Goal: Task Accomplishment & Management: Complete application form

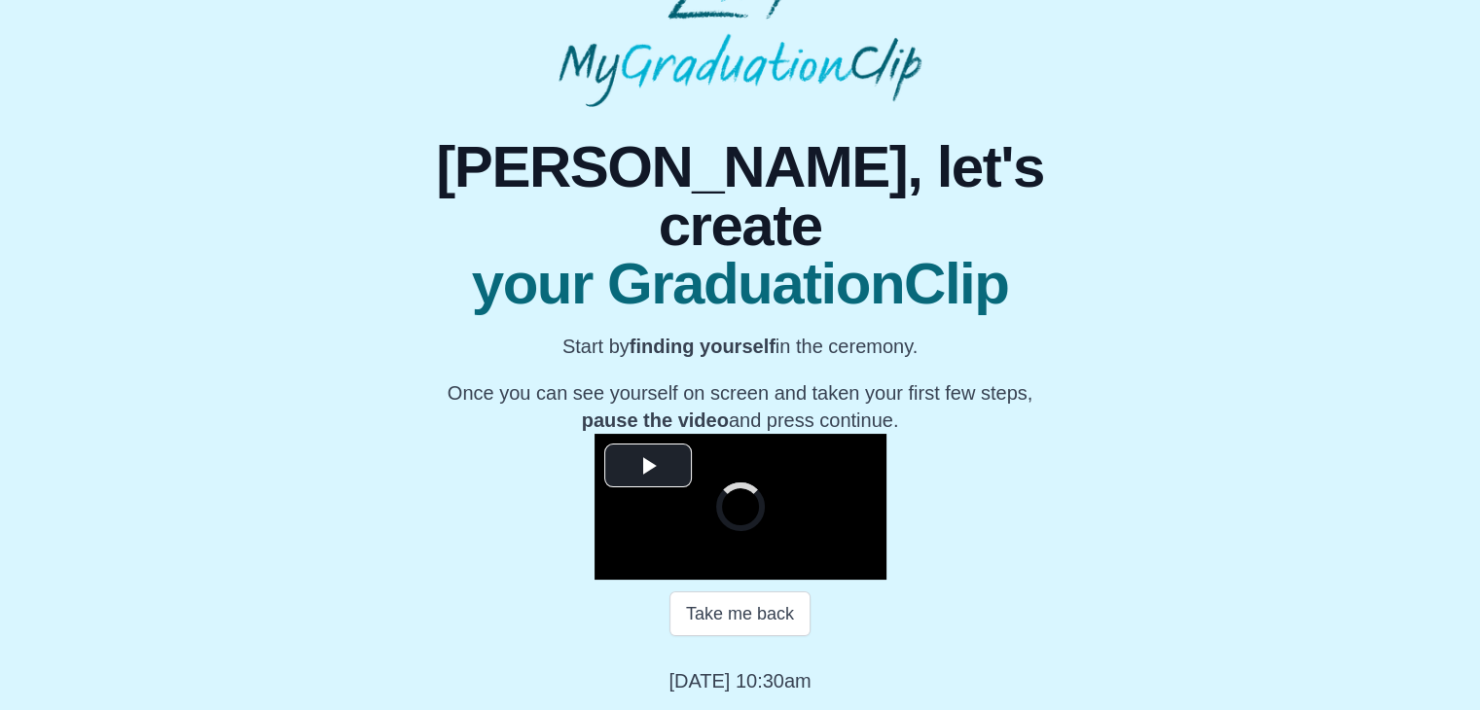
scroll to position [218, 0]
click at [648, 465] on span "Video Player" at bounding box center [648, 465] width 0 height 0
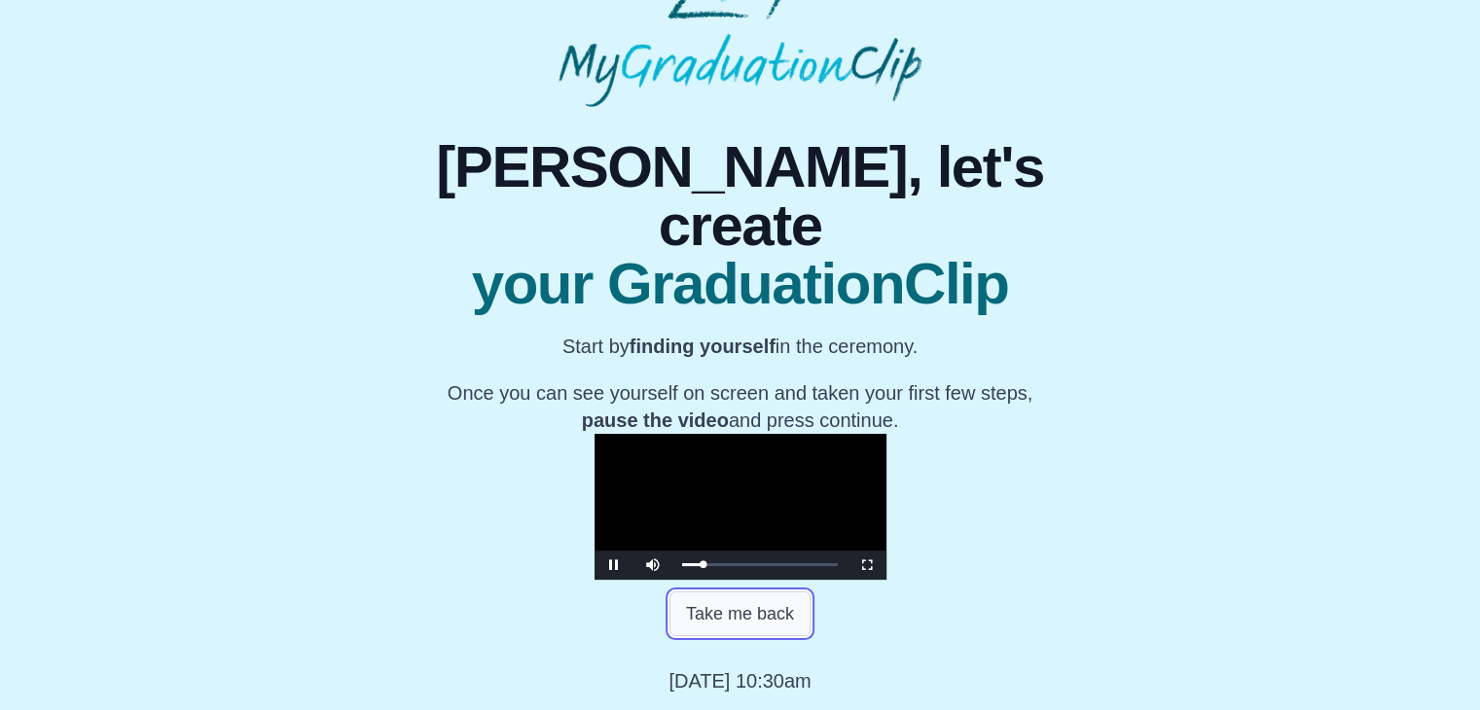
click at [720, 636] on button "Take me back" at bounding box center [740, 614] width 141 height 45
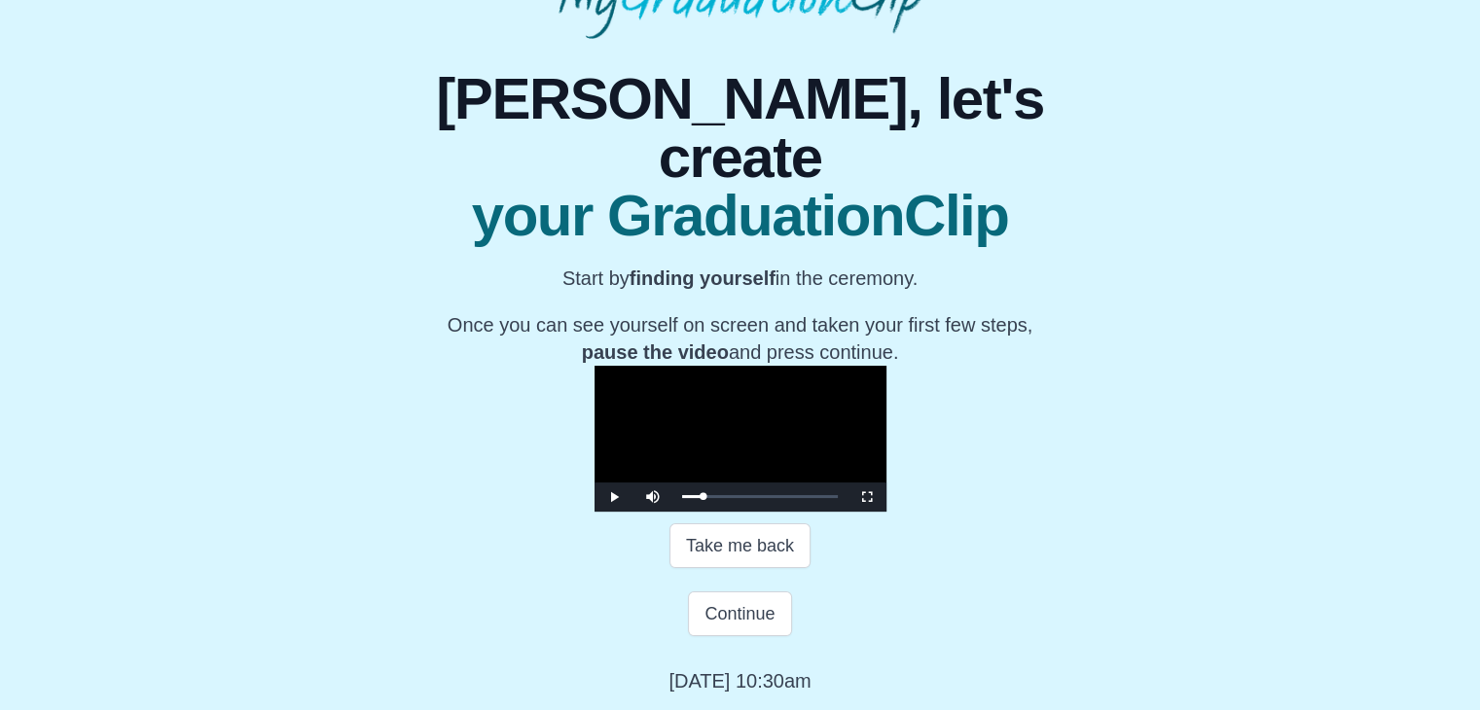
click at [735, 500] on video "Video Player" at bounding box center [741, 439] width 292 height 146
click at [698, 453] on video "Video Player" at bounding box center [741, 439] width 292 height 146
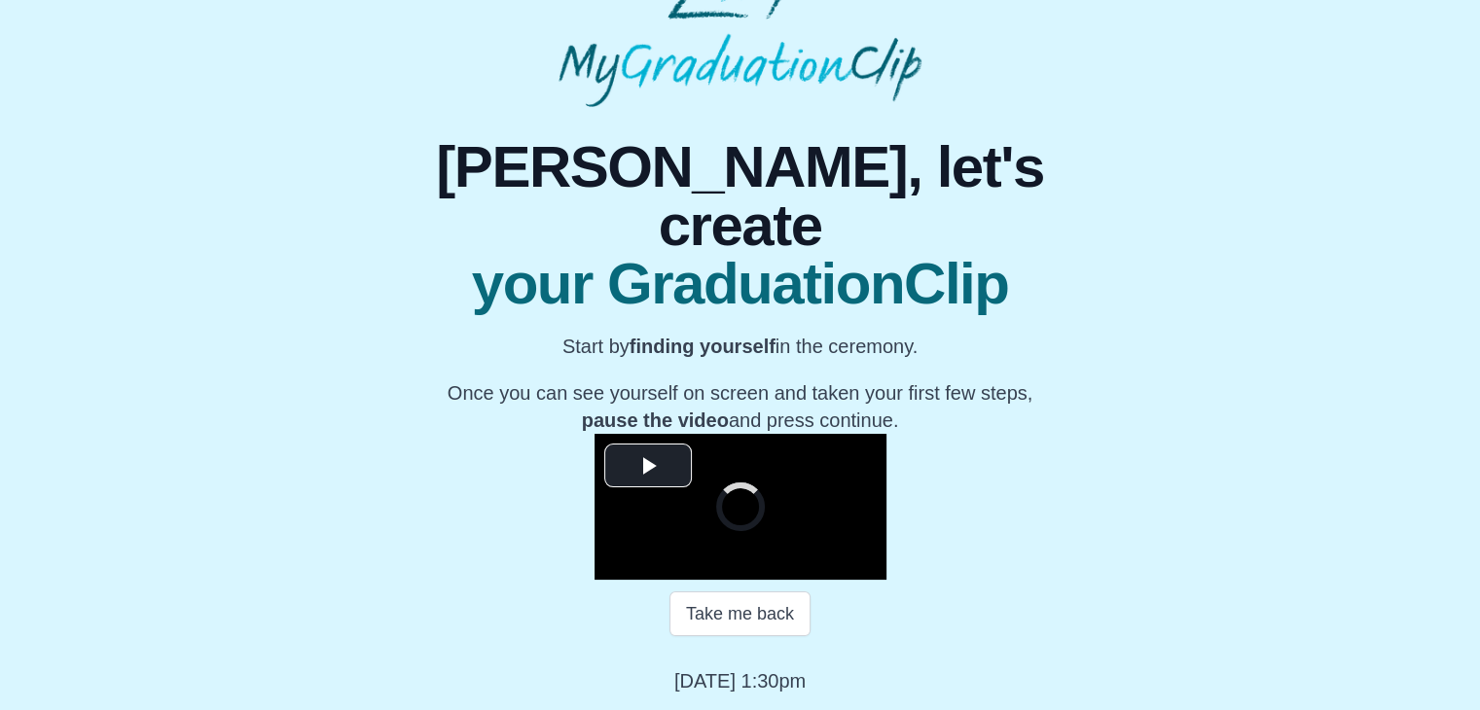
scroll to position [237, 0]
click at [648, 465] on span "Video Player" at bounding box center [648, 465] width 0 height 0
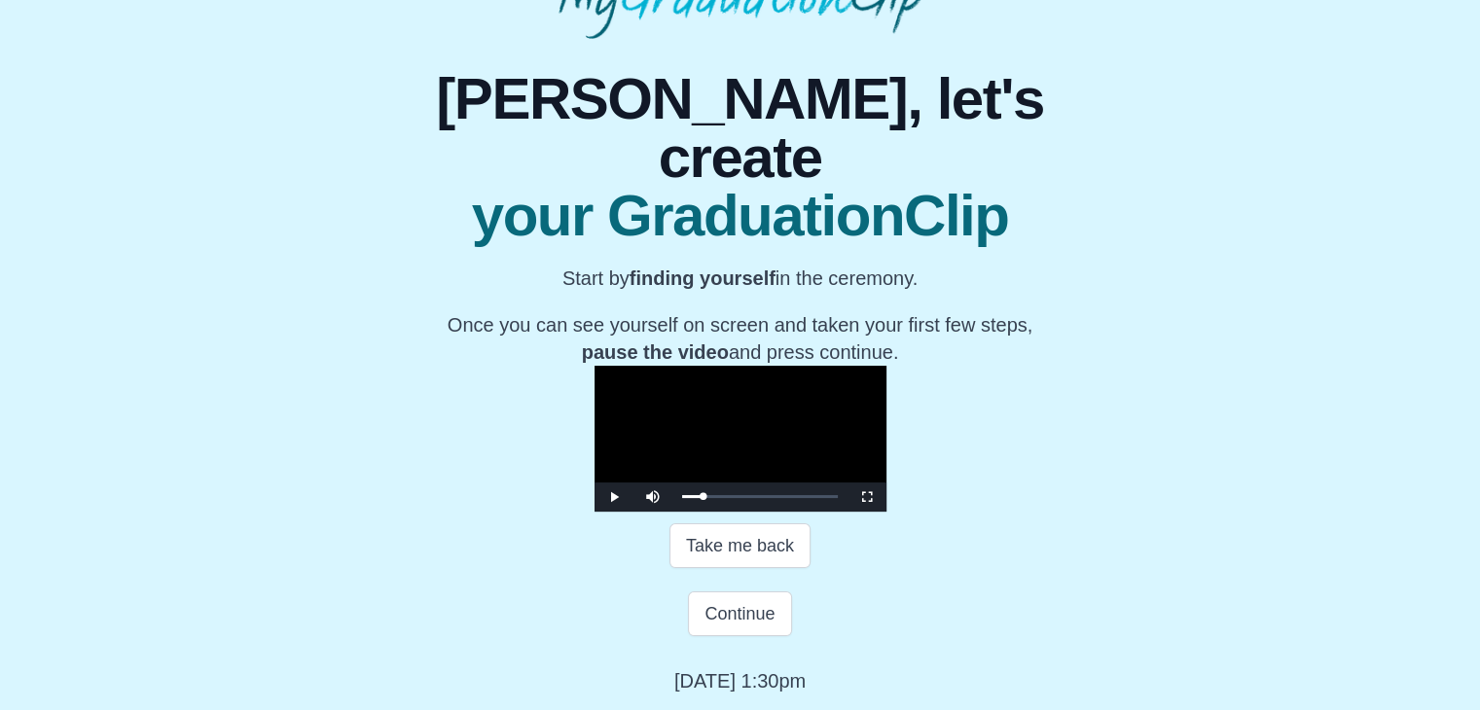
click at [685, 426] on video "Video Player" at bounding box center [741, 439] width 292 height 146
click at [718, 626] on button "Continue" at bounding box center [739, 614] width 103 height 45
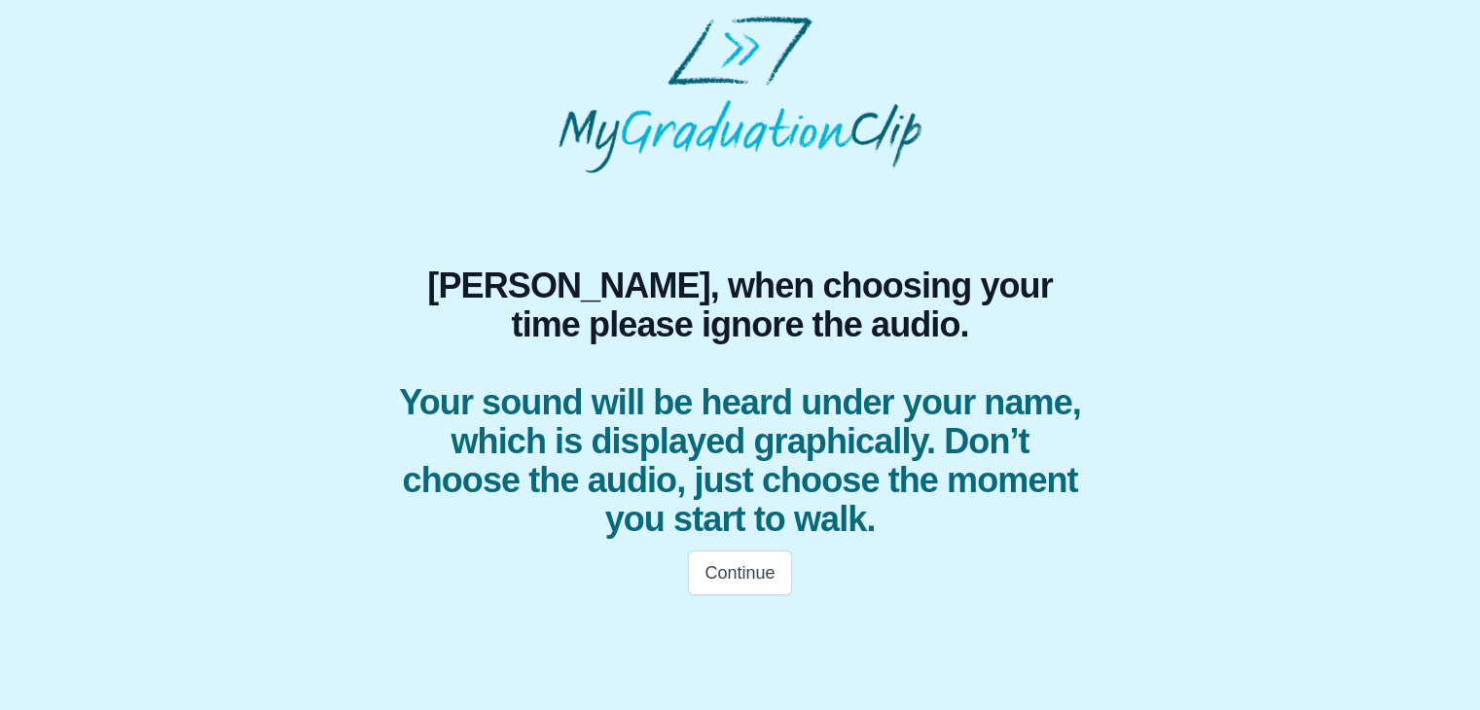
scroll to position [0, 0]
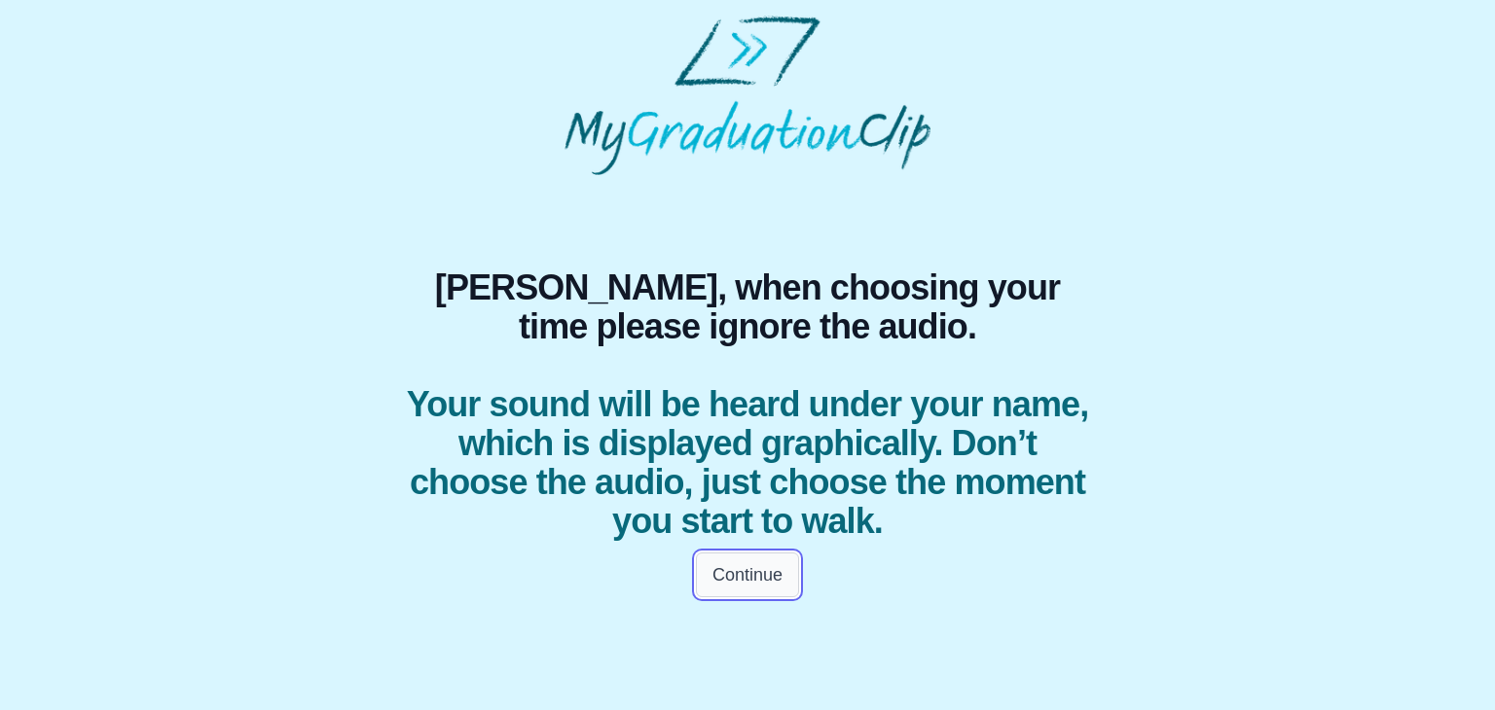
click at [749, 573] on button "Continue" at bounding box center [747, 575] width 103 height 45
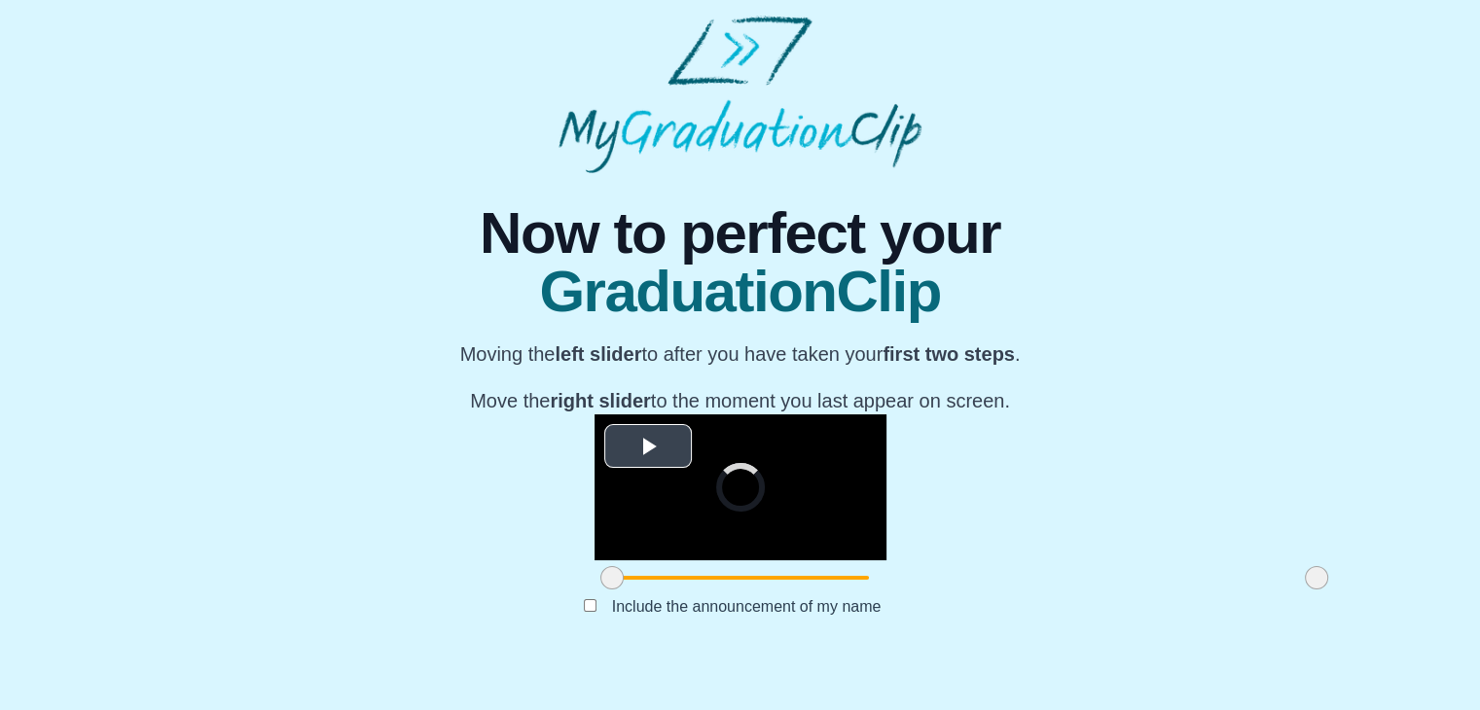
scroll to position [232, 0]
drag, startPoint x: 390, startPoint y: 620, endPoint x: 606, endPoint y: 609, distance: 216.3
click at [816, 590] on span at bounding box center [827, 577] width 23 height 23
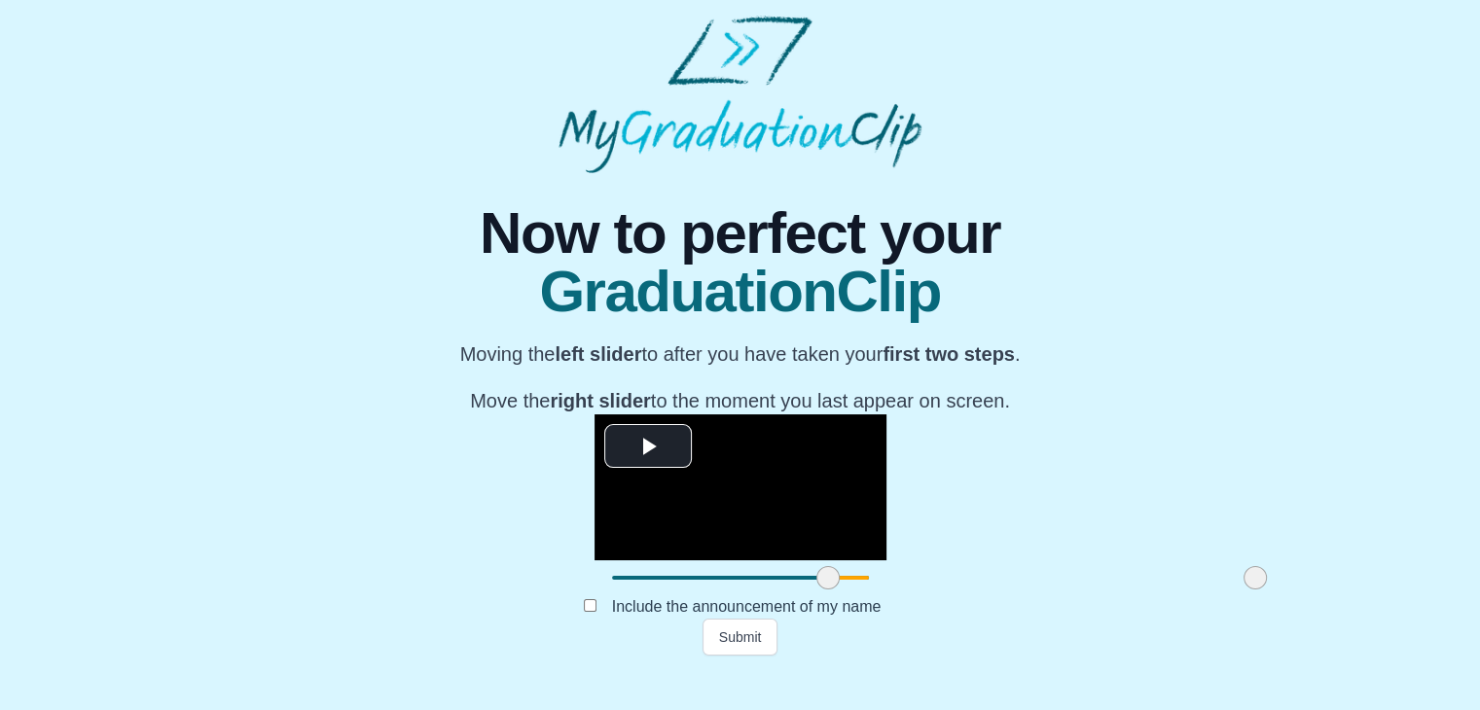
drag, startPoint x: 1081, startPoint y: 616, endPoint x: 1020, endPoint y: 615, distance: 61.3
click at [1244, 590] on span at bounding box center [1255, 577] width 23 height 23
click at [760, 656] on button "Submit" at bounding box center [741, 637] width 76 height 37
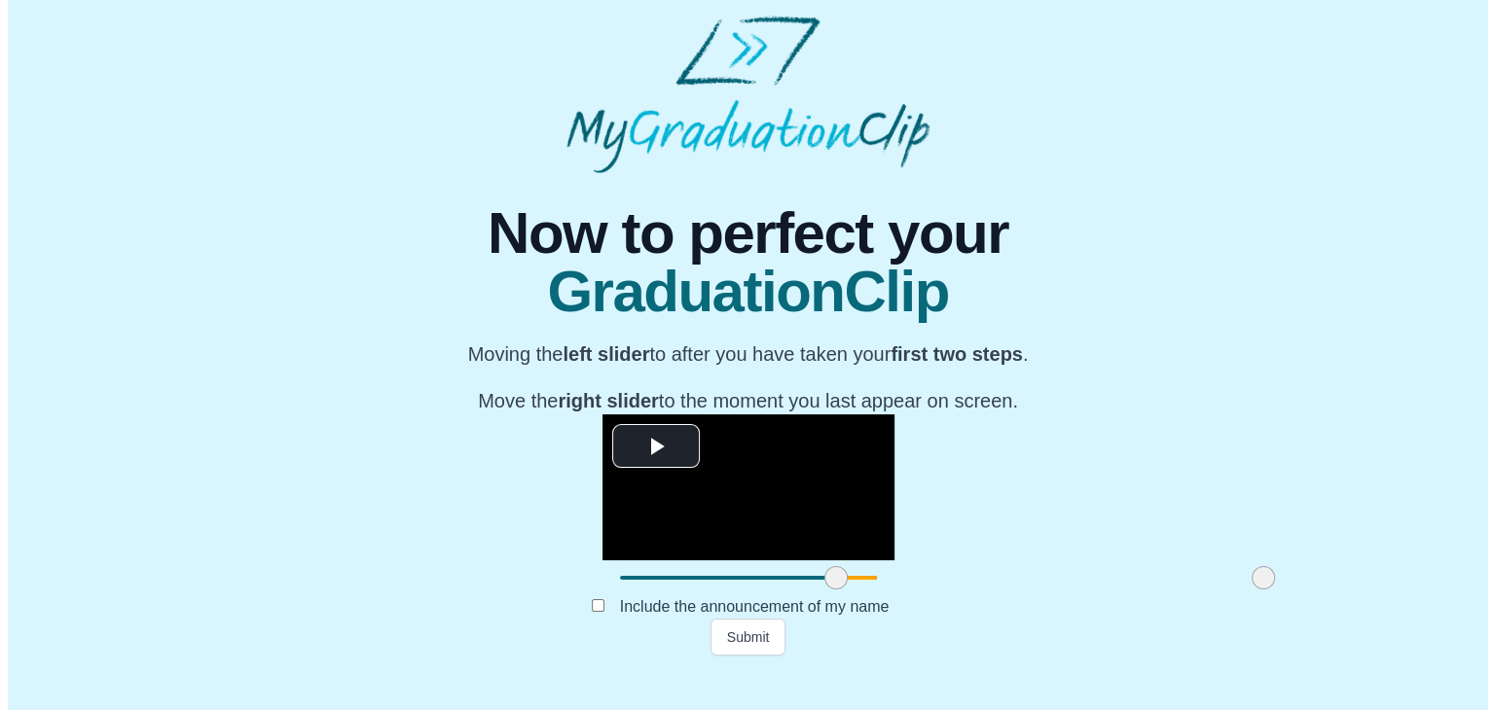
scroll to position [0, 0]
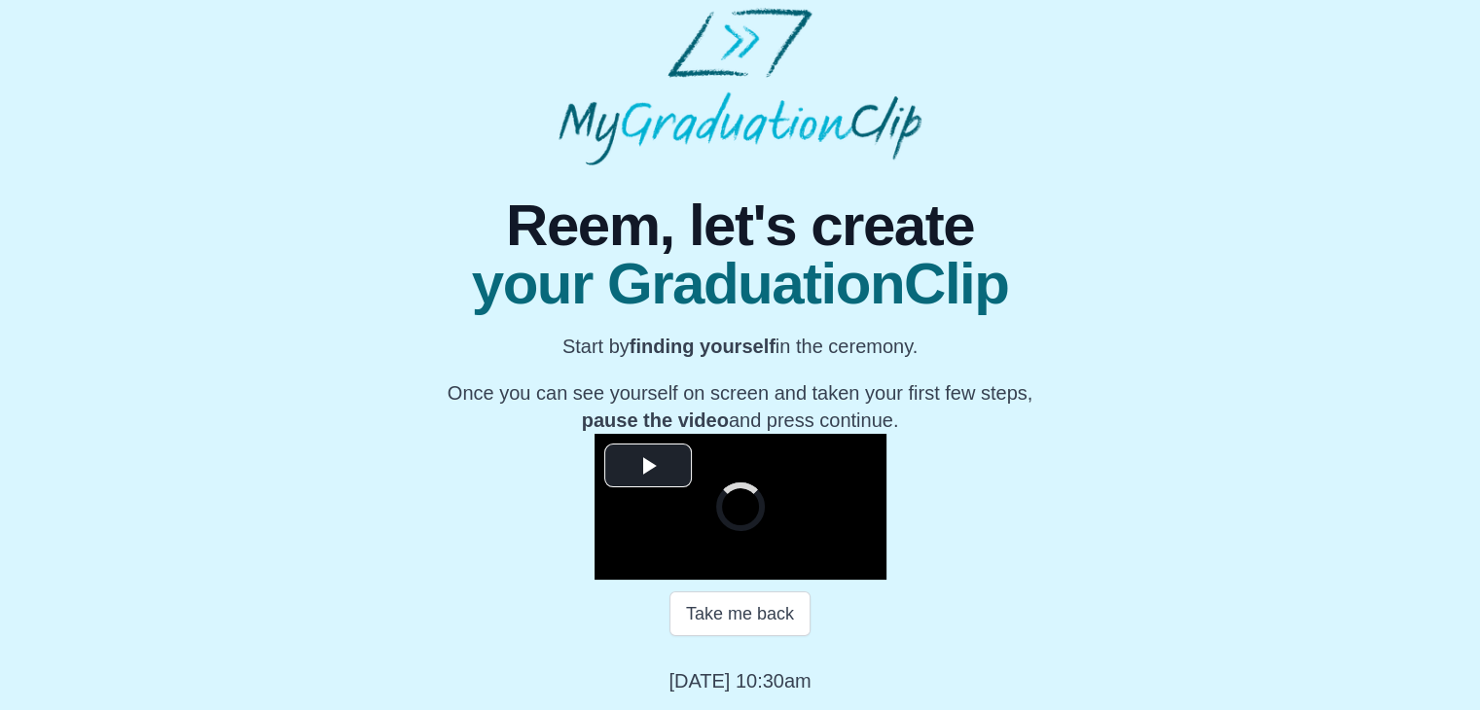
scroll to position [261, 0]
click at [648, 465] on span "Video Player" at bounding box center [648, 465] width 0 height 0
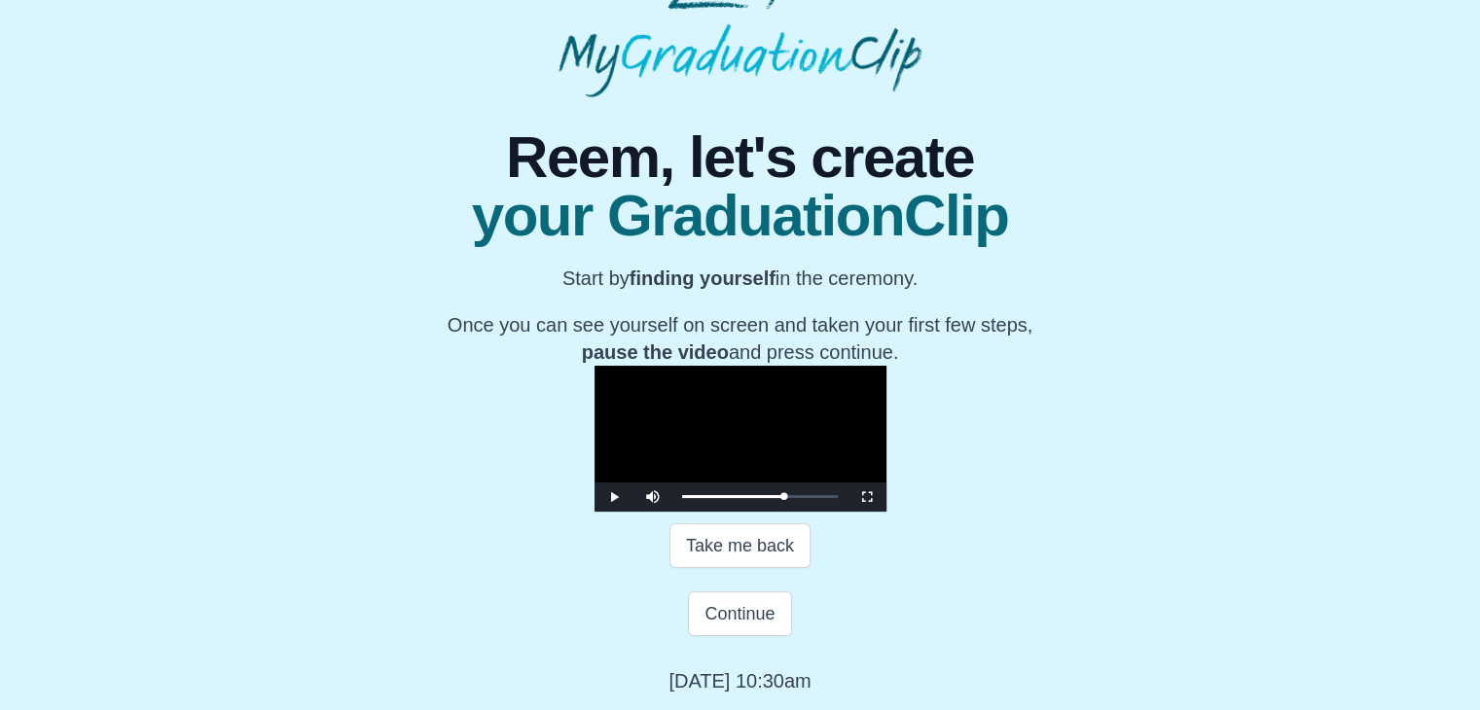
click at [595, 366] on video "Video Player" at bounding box center [741, 439] width 292 height 146
click at [736, 636] on button "Continue" at bounding box center [739, 614] width 103 height 45
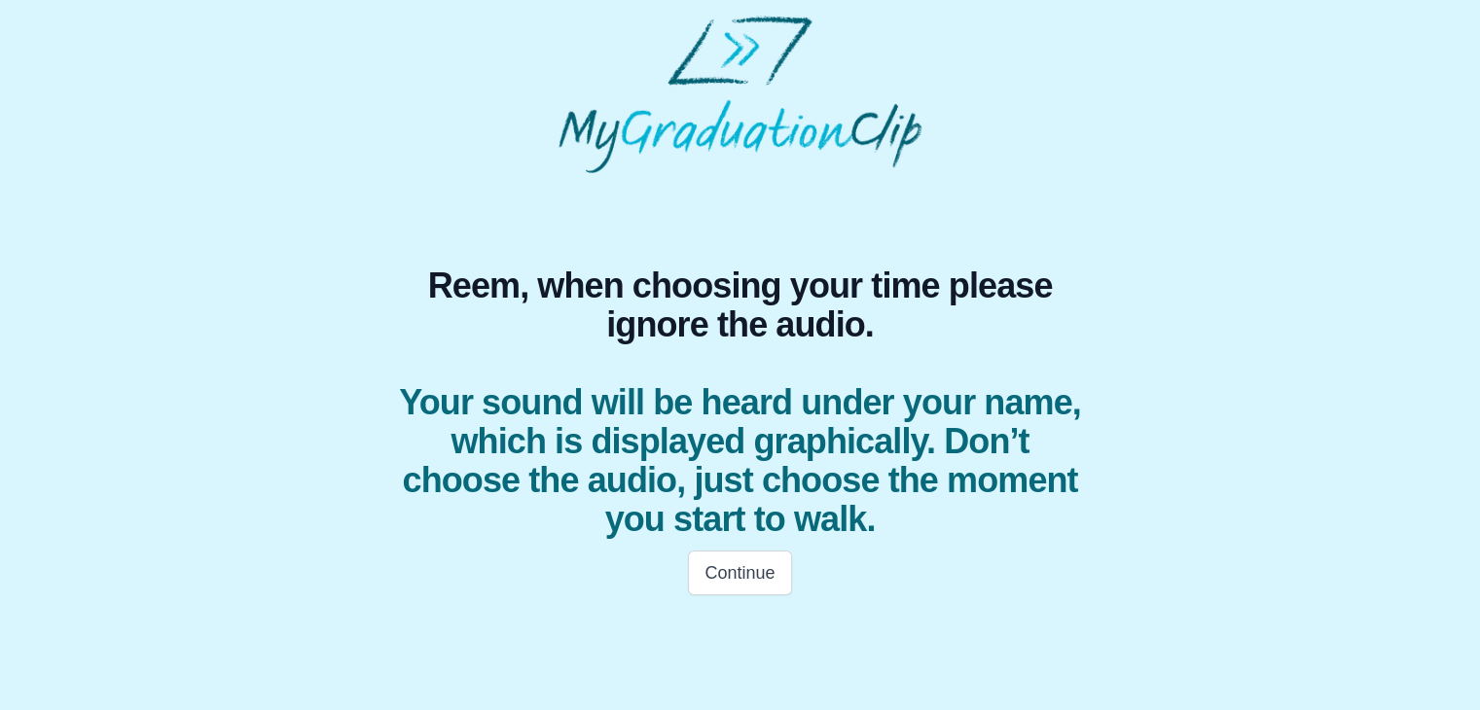
scroll to position [0, 0]
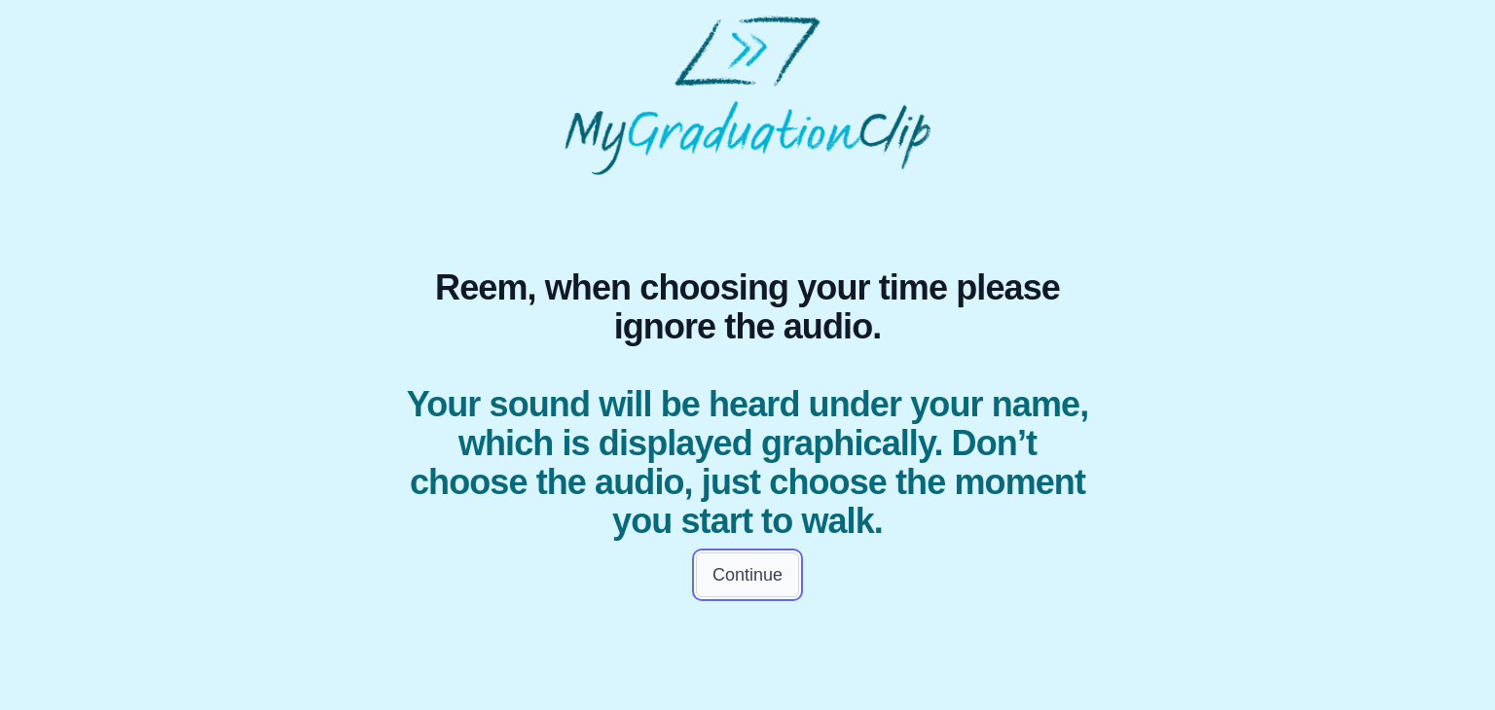
click at [735, 578] on button "Continue" at bounding box center [747, 575] width 103 height 45
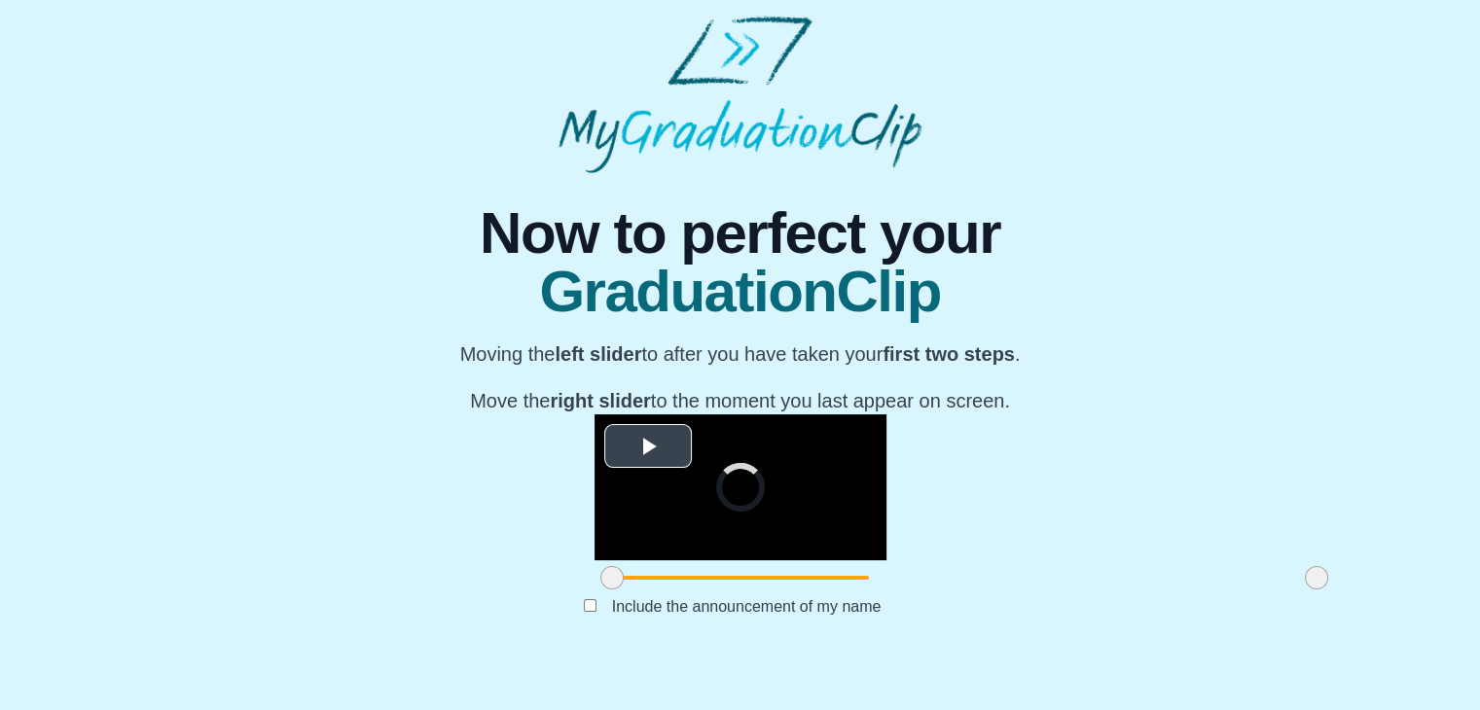
scroll to position [206, 0]
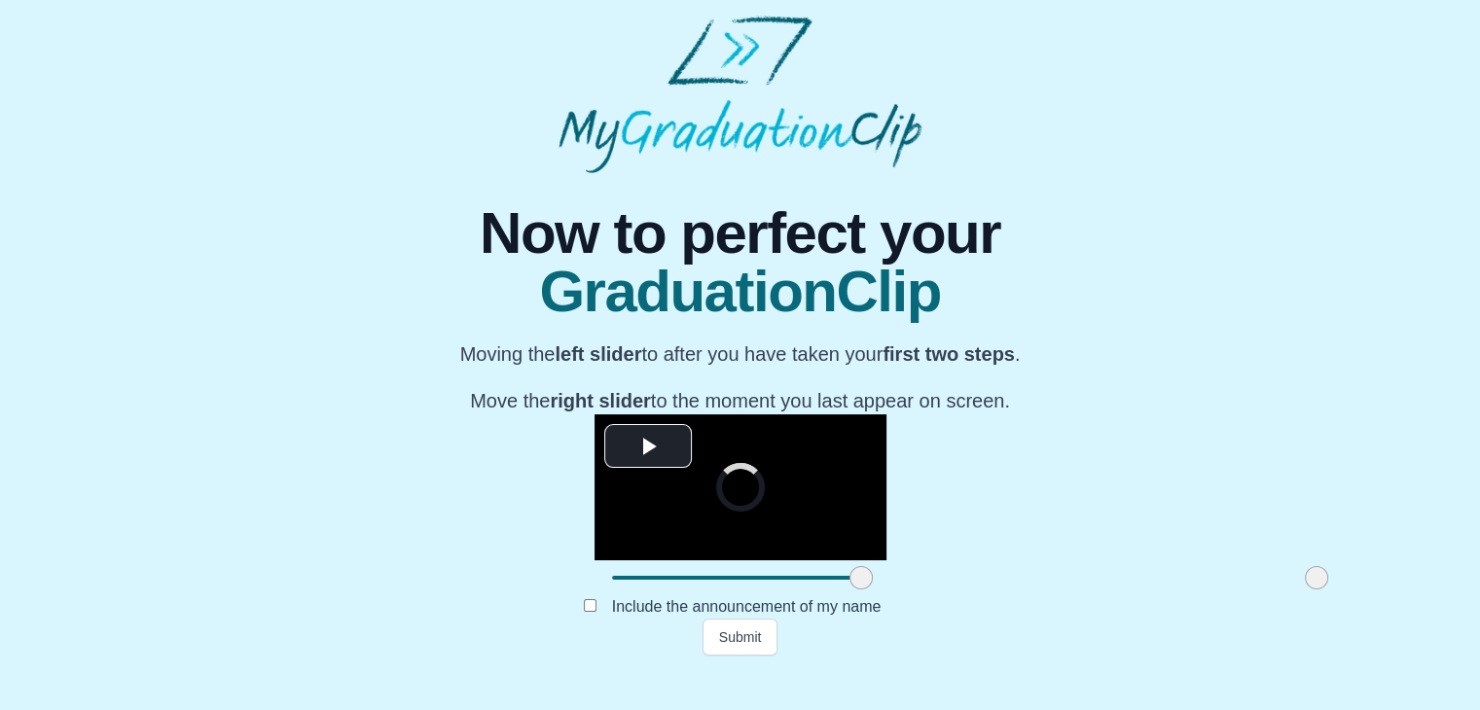
drag, startPoint x: 380, startPoint y: 643, endPoint x: 629, endPoint y: 639, distance: 249.2
click at [850, 590] on span at bounding box center [861, 577] width 23 height 23
drag, startPoint x: 1082, startPoint y: 637, endPoint x: 742, endPoint y: 647, distance: 340.7
click at [964, 590] on span at bounding box center [975, 577] width 23 height 23
drag, startPoint x: 761, startPoint y: 647, endPoint x: 786, endPoint y: 644, distance: 25.5
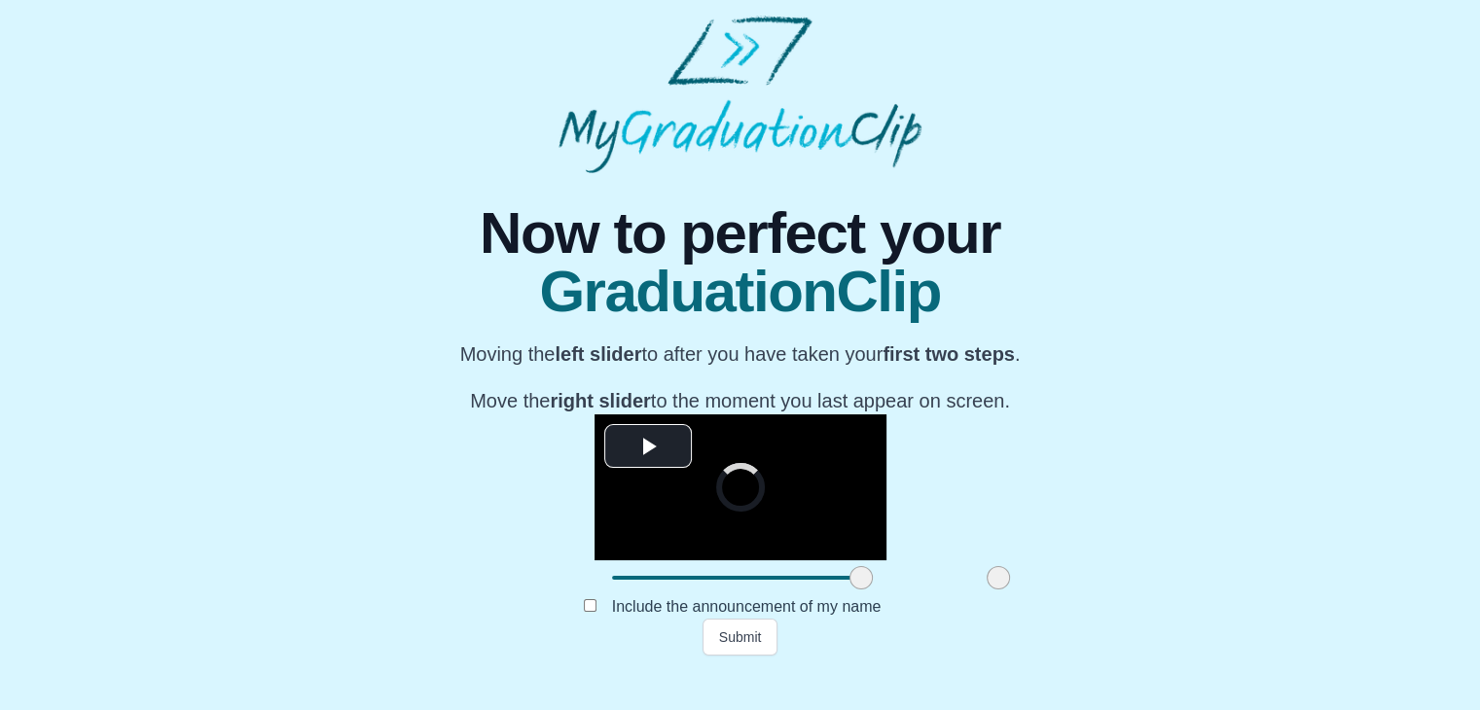
click at [987, 590] on span at bounding box center [998, 577] width 23 height 23
drag, startPoint x: 775, startPoint y: 644, endPoint x: 934, endPoint y: 637, distance: 159.7
click at [1149, 590] on span at bounding box center [1160, 577] width 23 height 23
drag, startPoint x: 638, startPoint y: 643, endPoint x: 627, endPoint y: 643, distance: 11.7
click at [838, 590] on span at bounding box center [849, 577] width 23 height 23
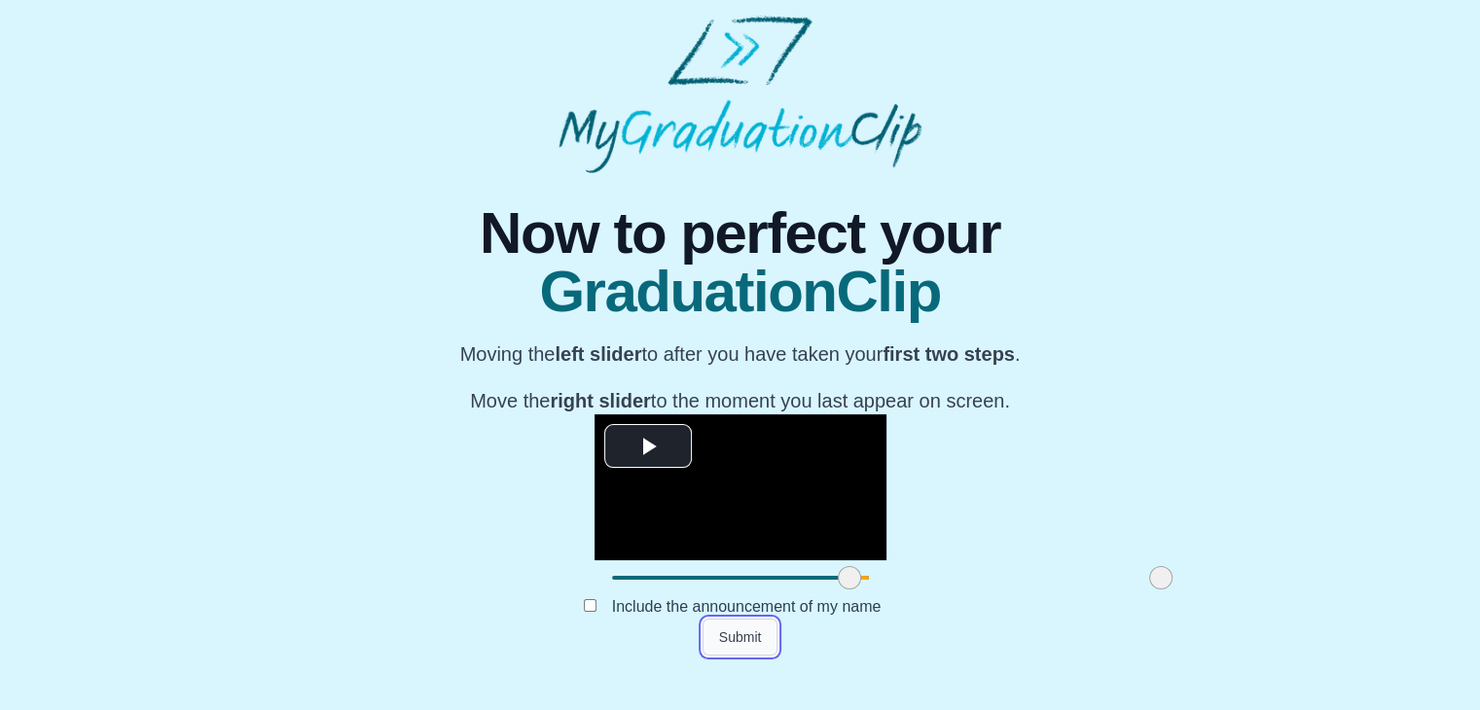
click at [740, 656] on button "Submit" at bounding box center [741, 637] width 76 height 37
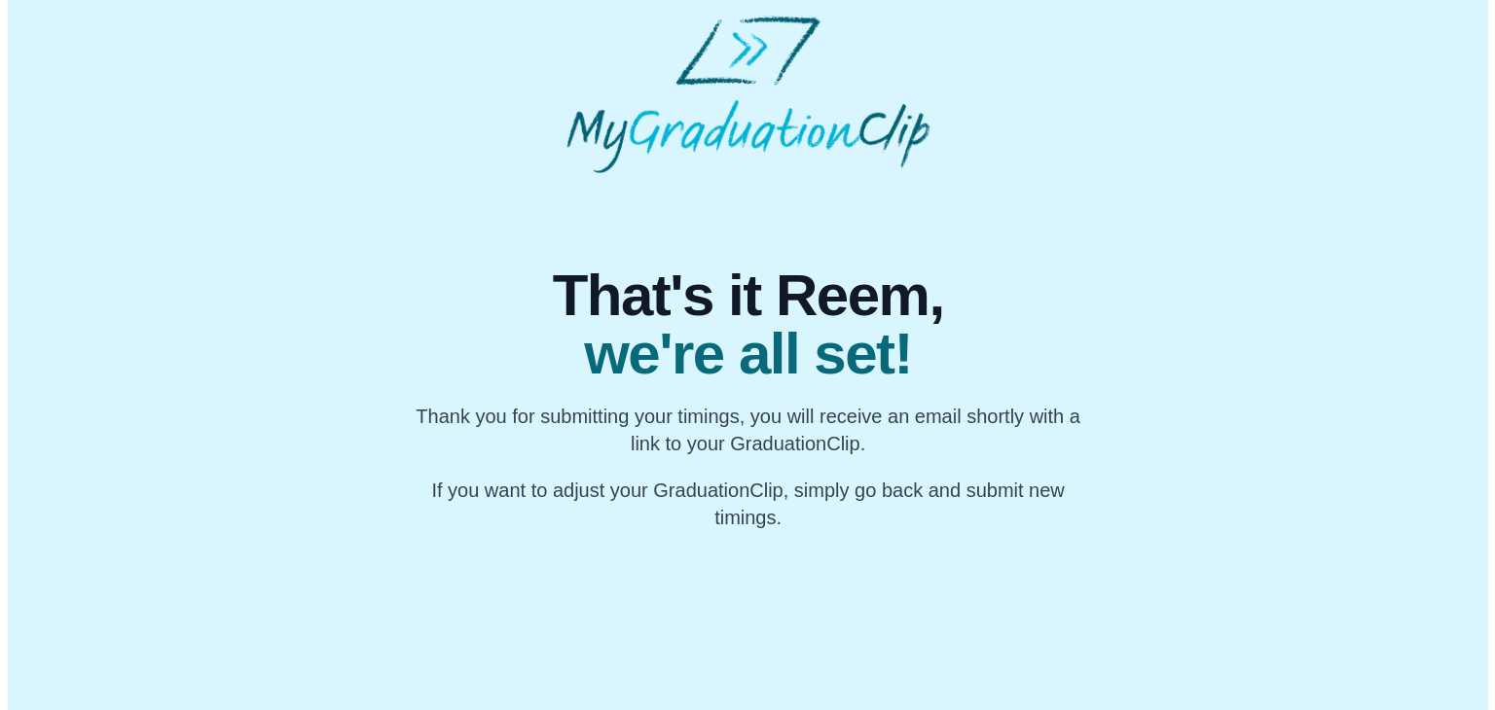
scroll to position [0, 0]
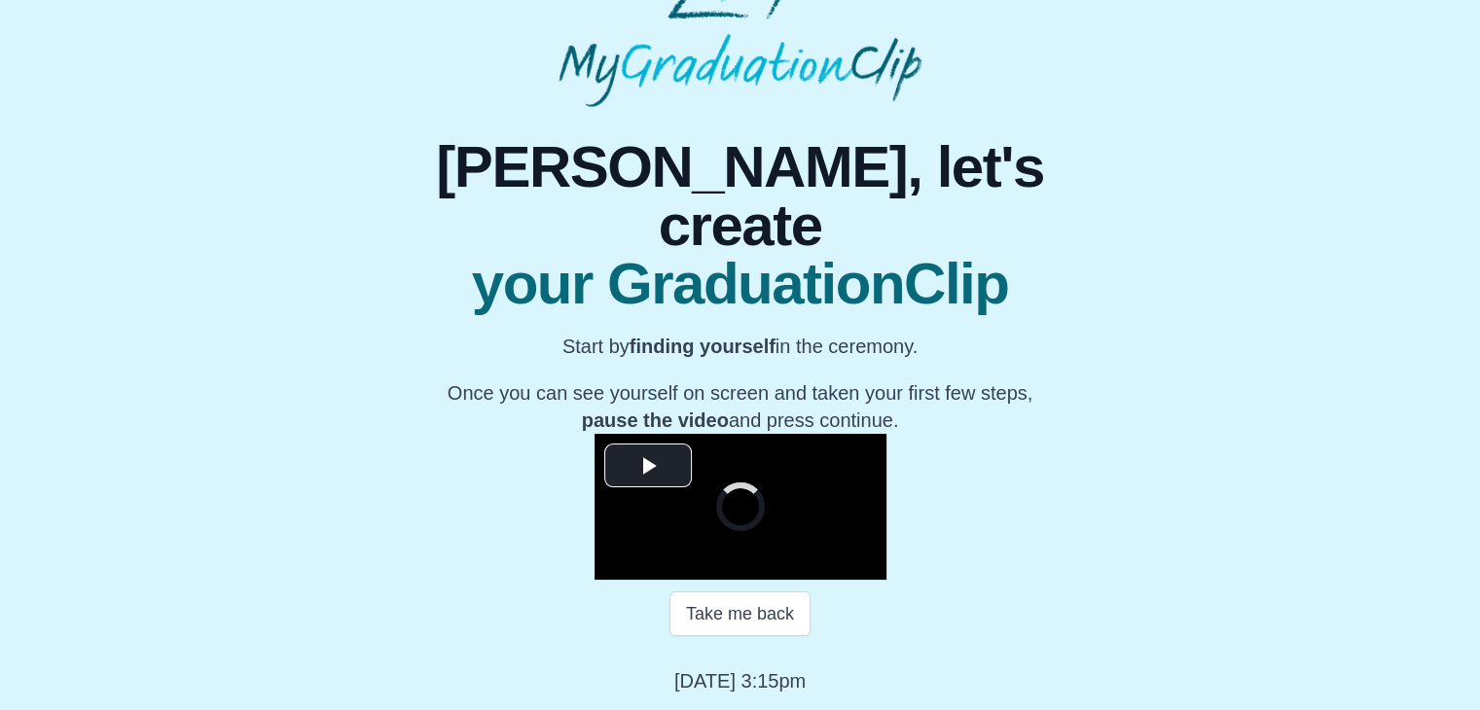
scroll to position [221, 0]
click at [648, 465] on span "Video Player" at bounding box center [648, 465] width 0 height 0
click at [670, 434] on video "Video Player" at bounding box center [741, 507] width 292 height 146
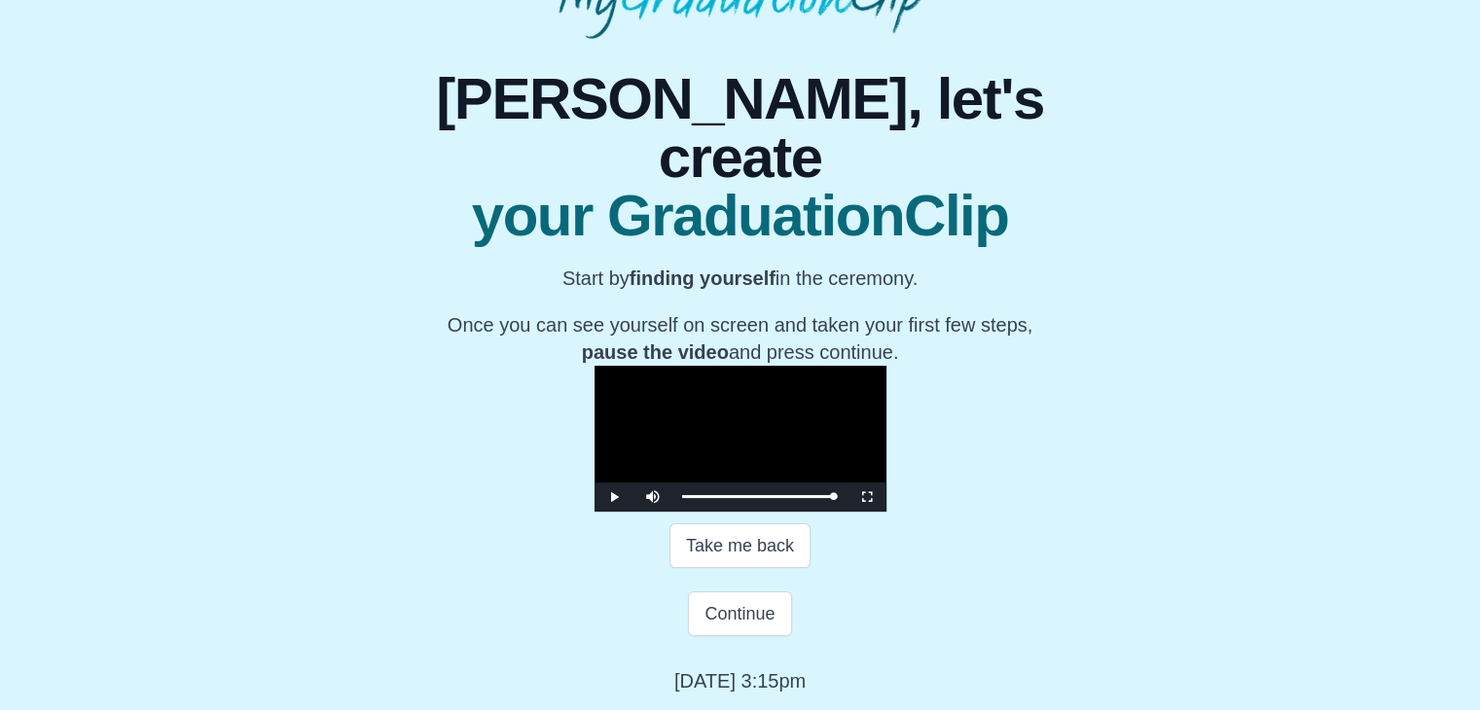
scroll to position [346, 0]
click at [732, 606] on button "Continue" at bounding box center [739, 614] width 103 height 45
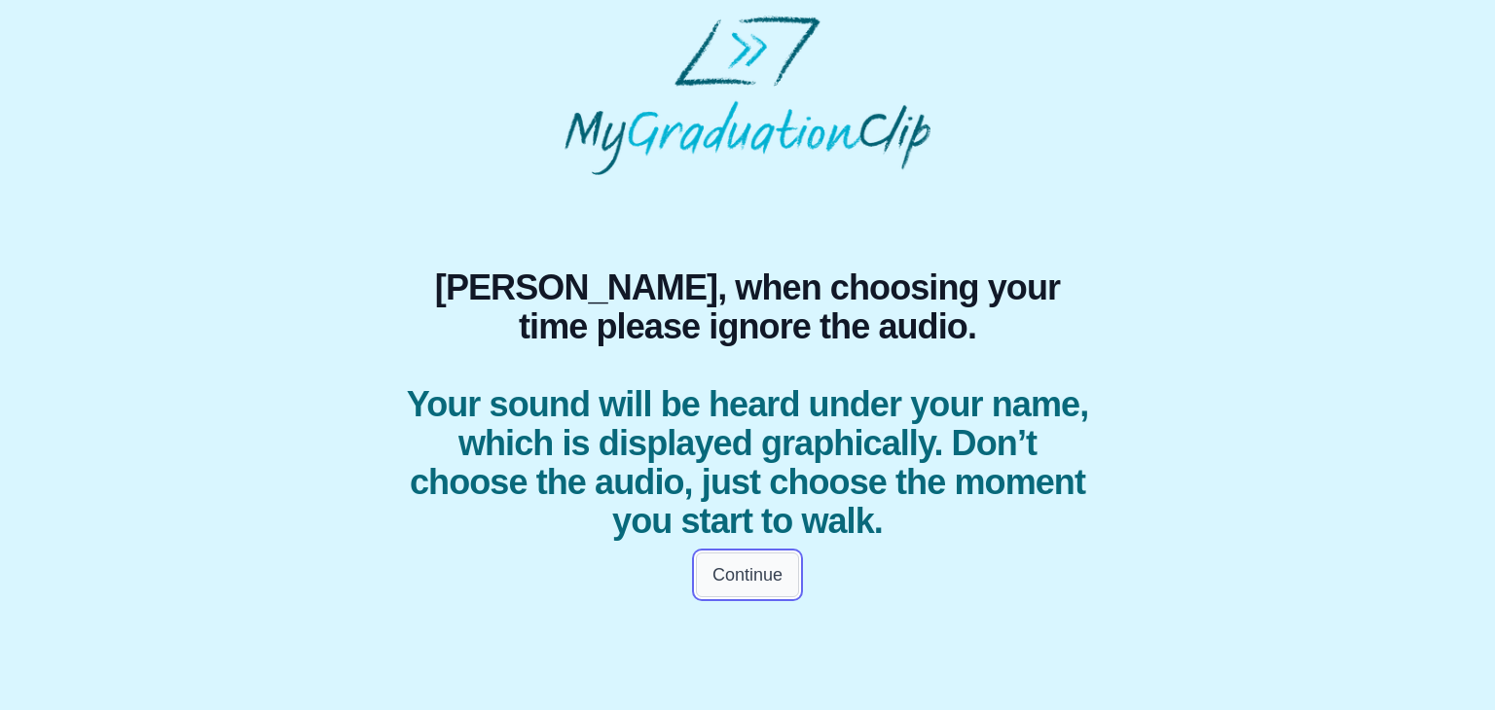
click at [747, 584] on button "Continue" at bounding box center [747, 575] width 103 height 45
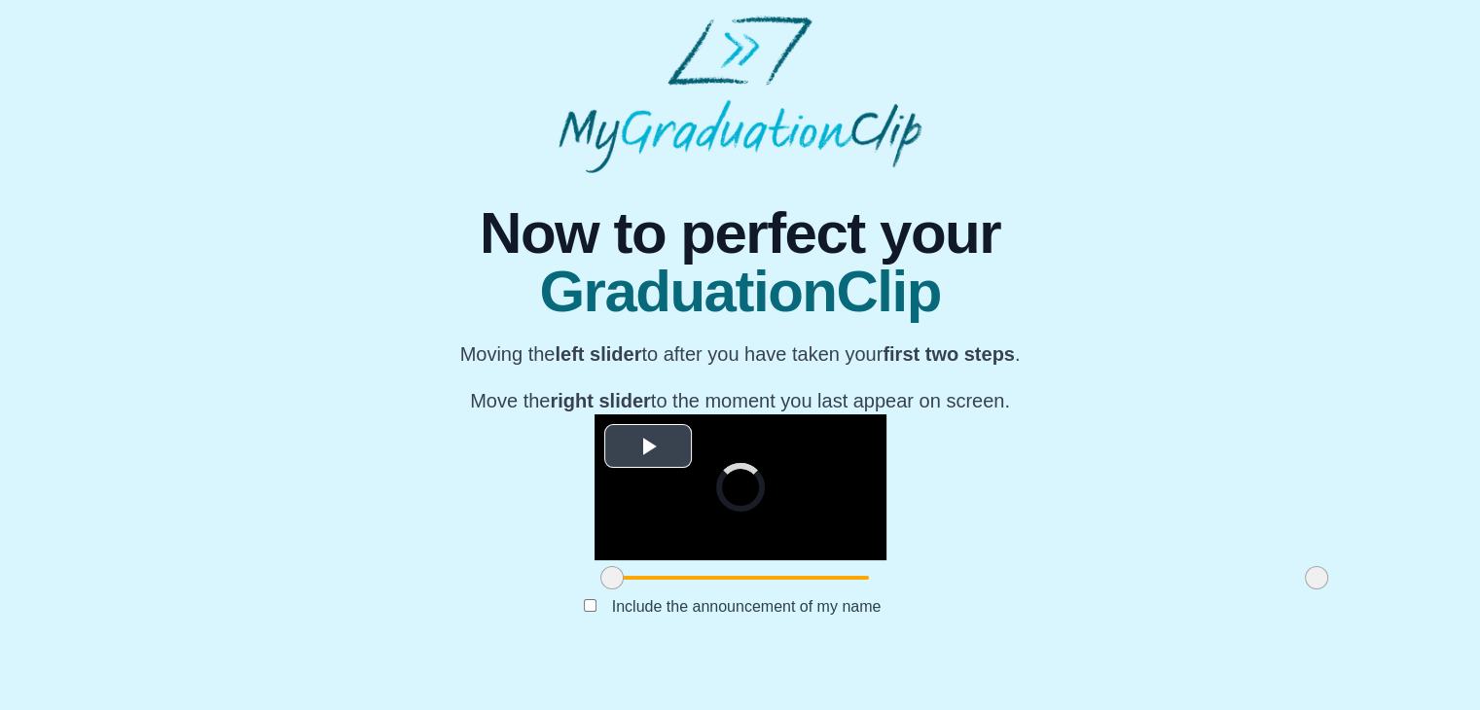
scroll to position [232, 0]
drag, startPoint x: 389, startPoint y: 617, endPoint x: 566, endPoint y: 624, distance: 177.2
click at [778, 590] on span at bounding box center [789, 577] width 23 height 23
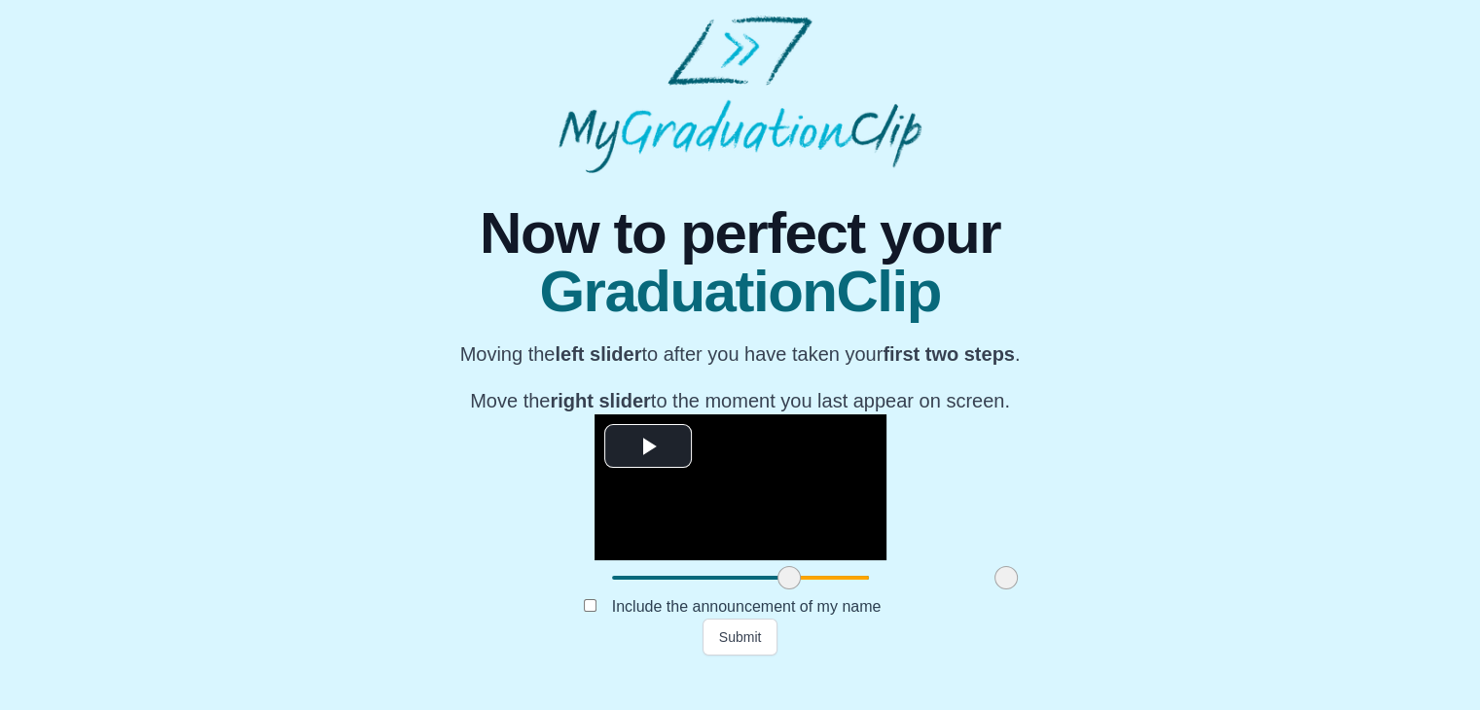
drag, startPoint x: 1093, startPoint y: 622, endPoint x: 782, endPoint y: 620, distance: 310.4
click at [995, 590] on span at bounding box center [1006, 577] width 23 height 23
click at [736, 656] on button "Submit" at bounding box center [741, 637] width 76 height 37
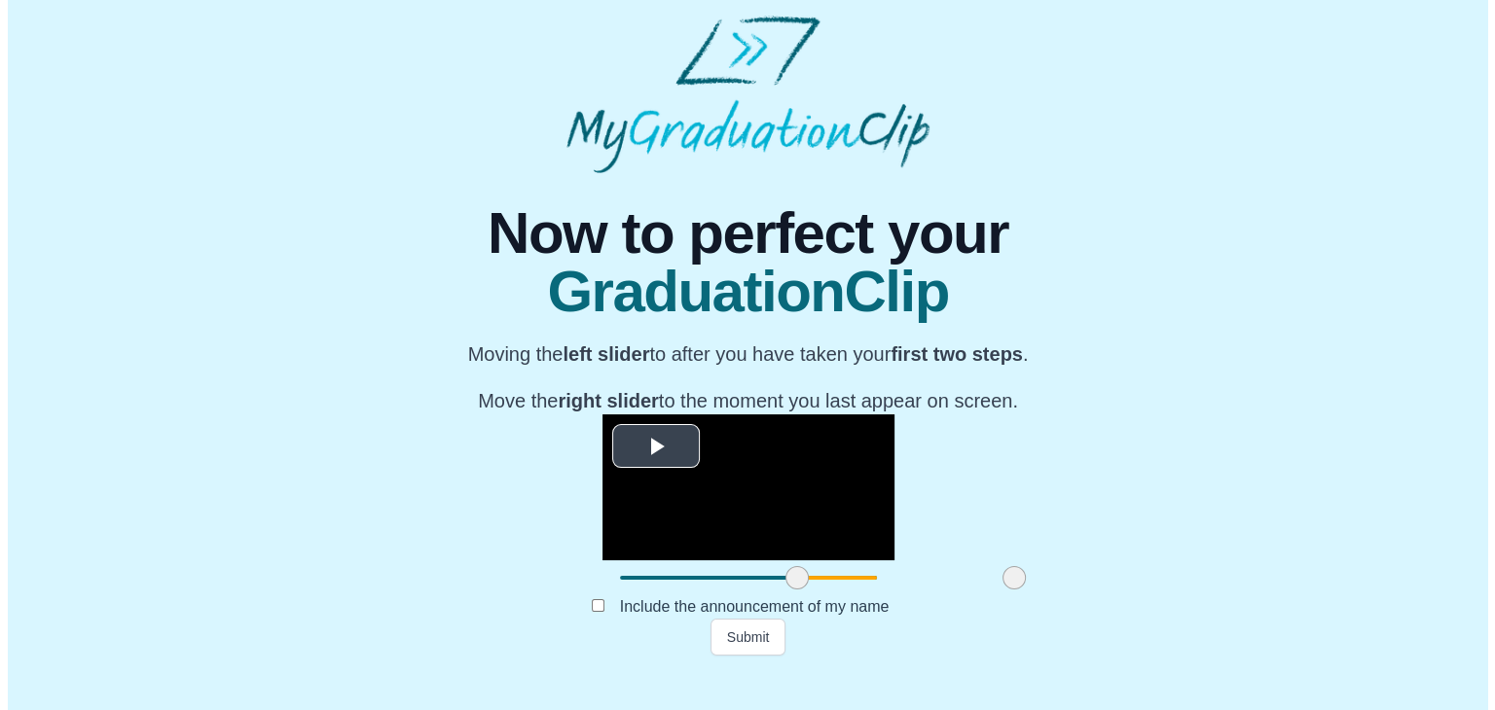
scroll to position [0, 0]
